Goal: Information Seeking & Learning: Learn about a topic

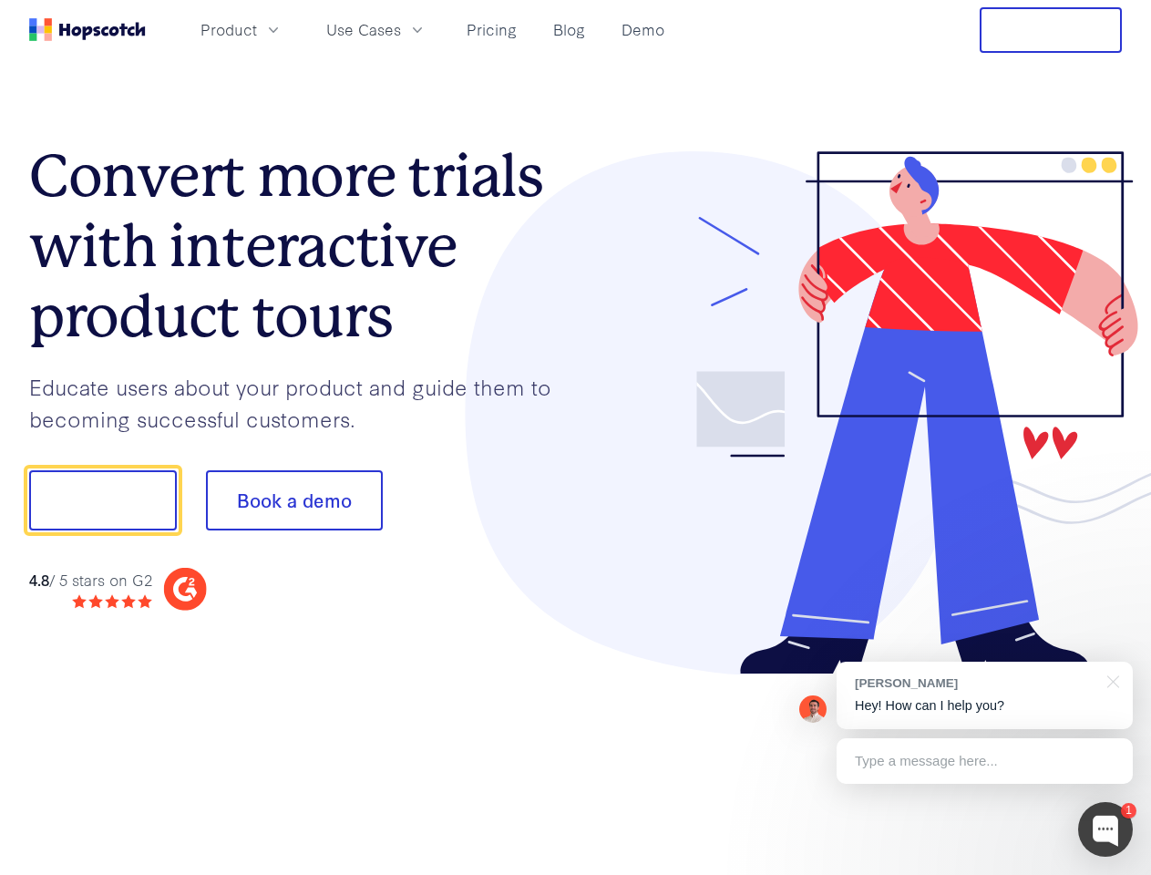
click at [576, 437] on div at bounding box center [849, 413] width 547 height 524
click at [257, 29] on span "Product" at bounding box center [228, 29] width 57 height 23
click at [401, 29] on span "Use Cases" at bounding box center [363, 29] width 75 height 23
click at [1051, 30] on button "Free Trial" at bounding box center [1051, 30] width 142 height 46
click at [102, 500] on button "Show me!" at bounding box center [103, 500] width 148 height 60
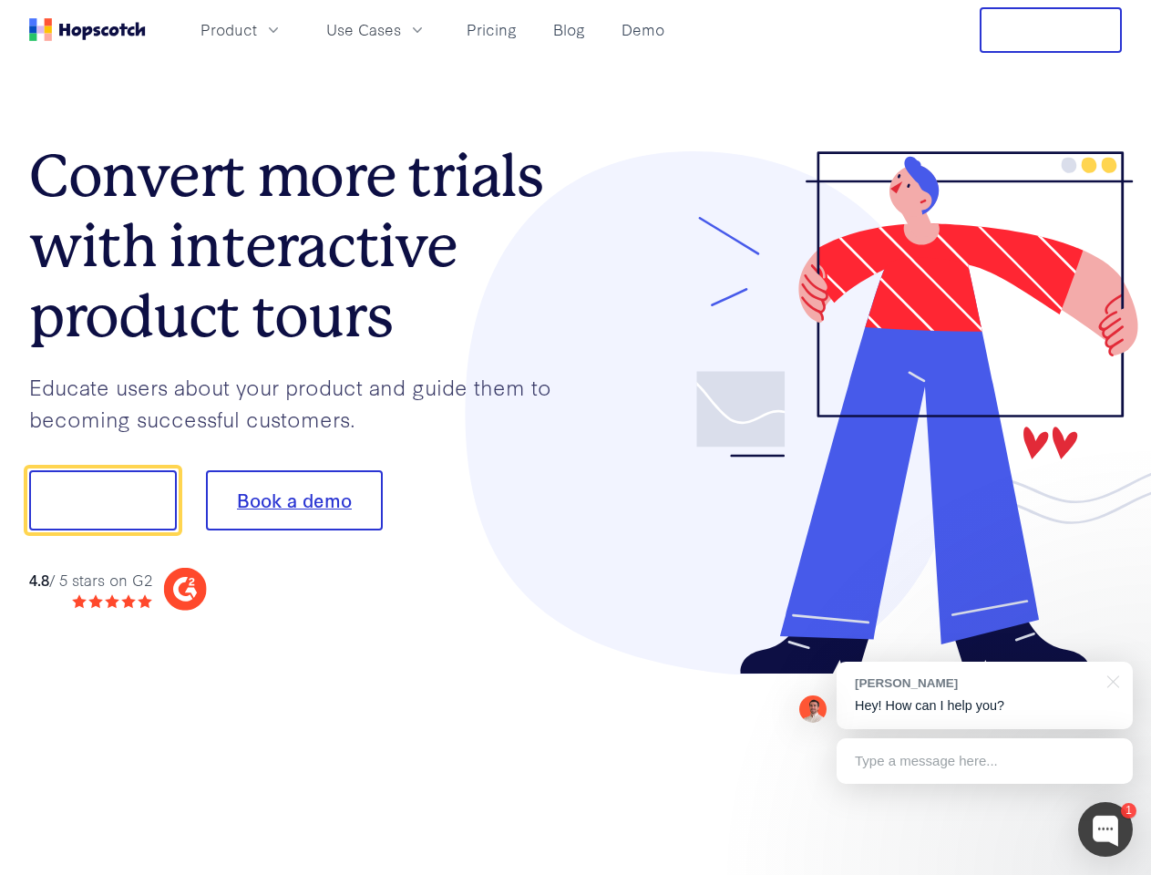
click at [293, 500] on button "Book a demo" at bounding box center [294, 500] width 177 height 60
click at [1105, 829] on div at bounding box center [1105, 829] width 55 height 55
click at [984, 695] on div "[PERSON_NAME] Hey! How can I help you?" at bounding box center [985, 695] width 296 height 67
click at [1110, 680] on div at bounding box center [962, 620] width 342 height 364
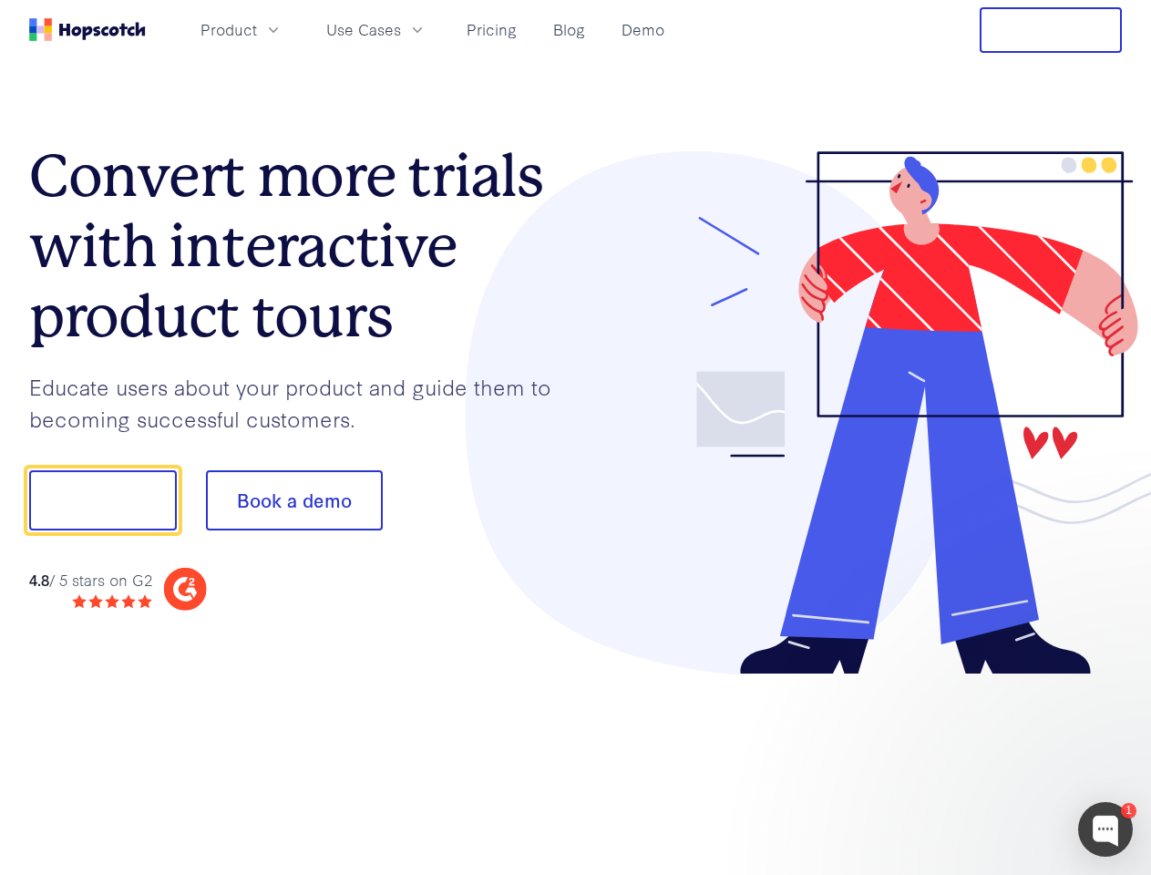
click at [984, 761] on div at bounding box center [962, 620] width 342 height 364
